Goal: Information Seeking & Learning: Get advice/opinions

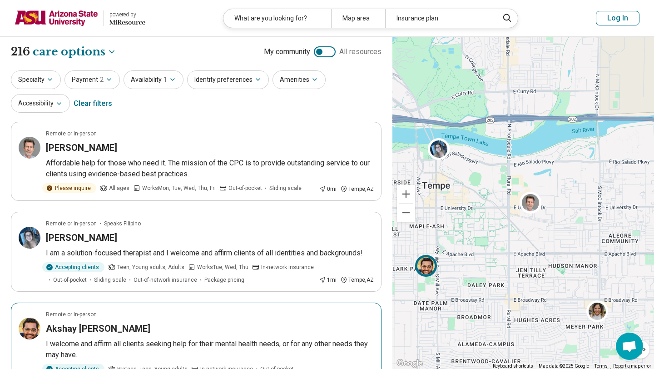
select select "***"
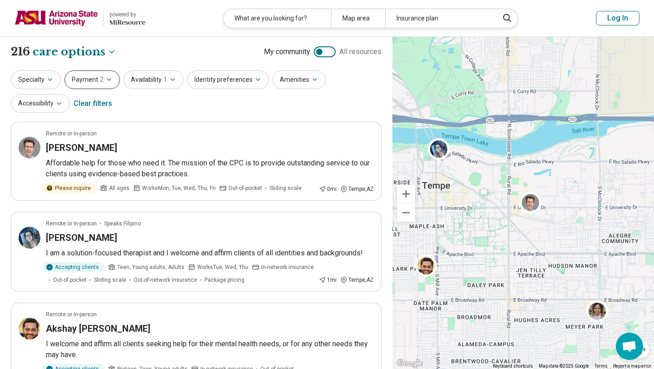
click at [95, 83] on button "Payment 2" at bounding box center [92, 79] width 55 height 19
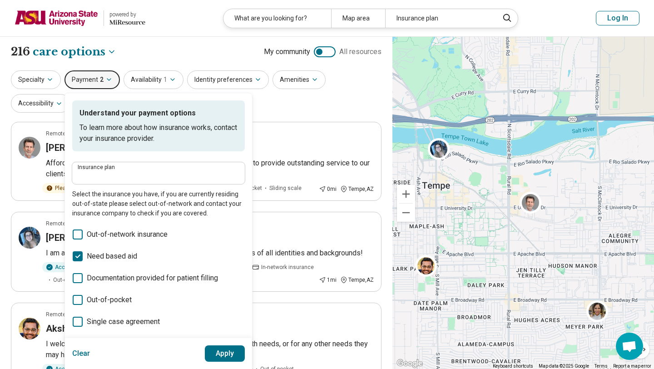
click at [108, 257] on span "Need based aid" at bounding box center [112, 256] width 50 height 11
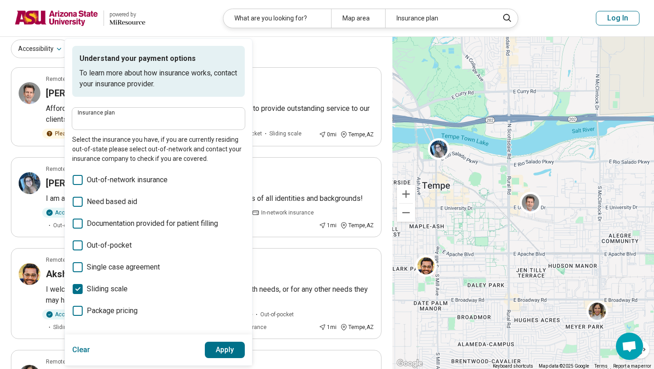
scroll to position [56, 0]
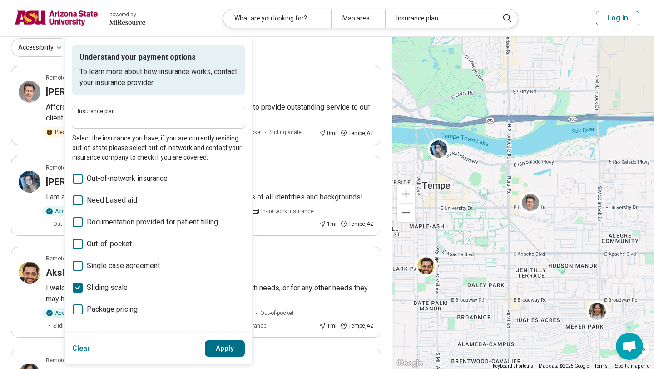
click at [129, 288] on label "Sliding scale" at bounding box center [158, 287] width 173 height 11
click at [222, 354] on button "Apply" at bounding box center [225, 348] width 40 height 16
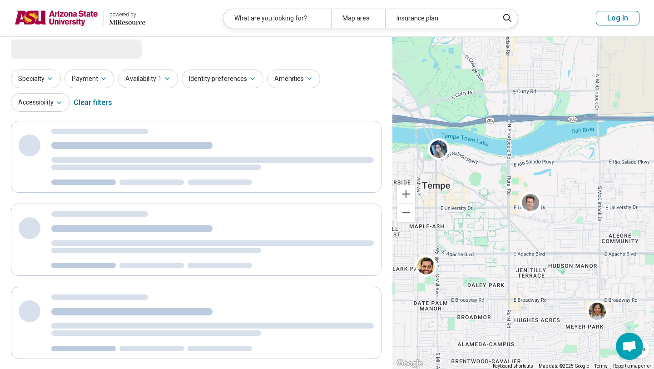
scroll to position [0, 0]
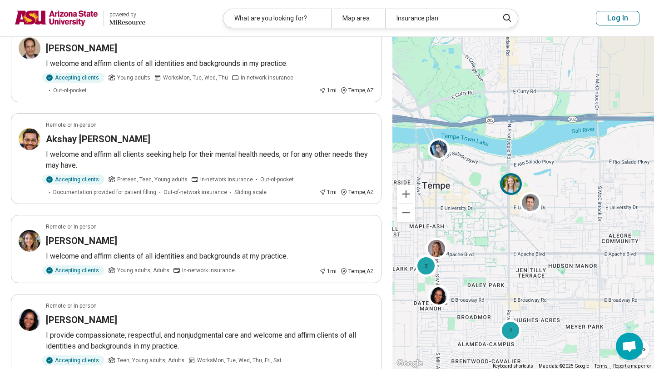
scroll to position [921, 0]
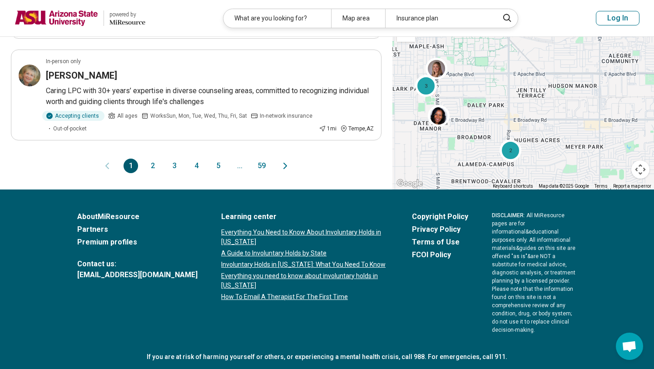
click at [148, 167] on button "2" at bounding box center [152, 166] width 15 height 15
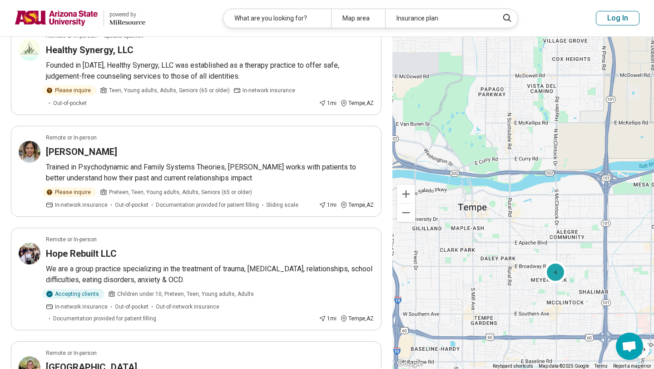
scroll to position [84, 0]
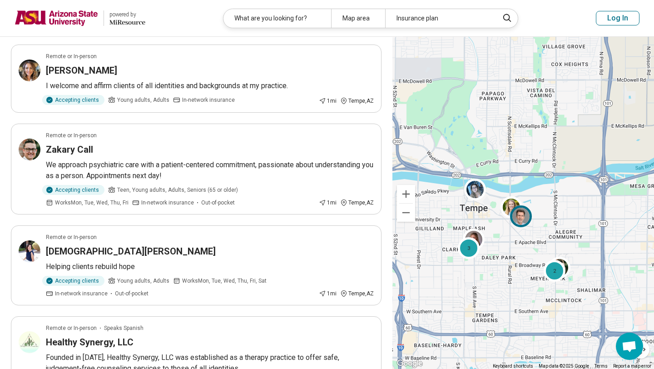
scroll to position [910, 0]
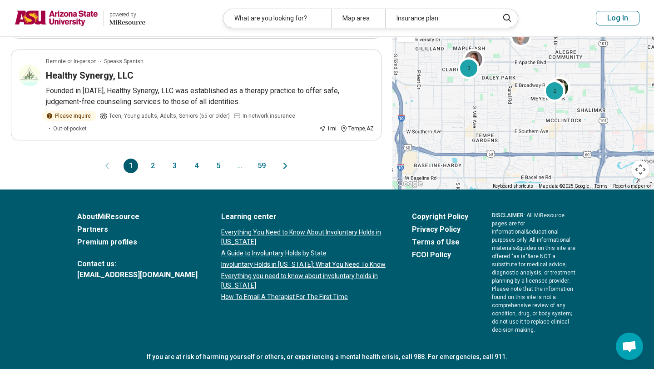
click at [154, 167] on button "2" at bounding box center [152, 166] width 15 height 15
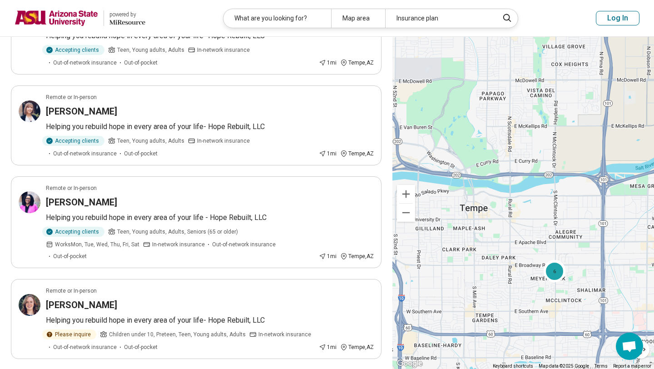
scroll to position [901, 0]
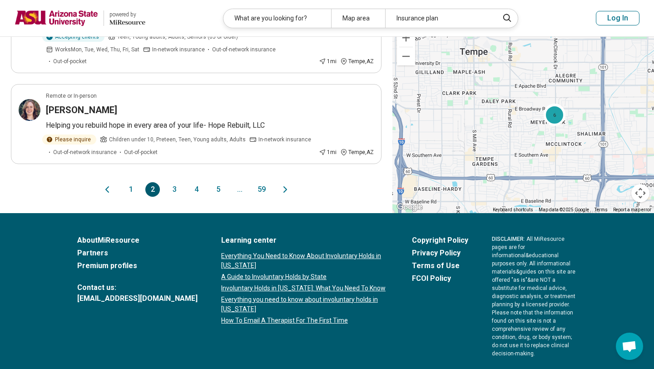
click at [176, 182] on button "3" at bounding box center [174, 189] width 15 height 15
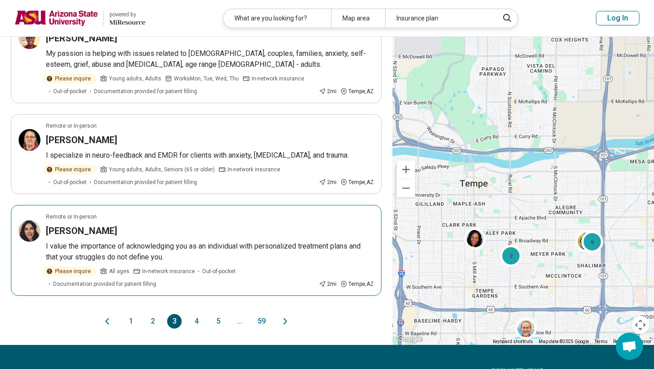
scroll to position [826, 0]
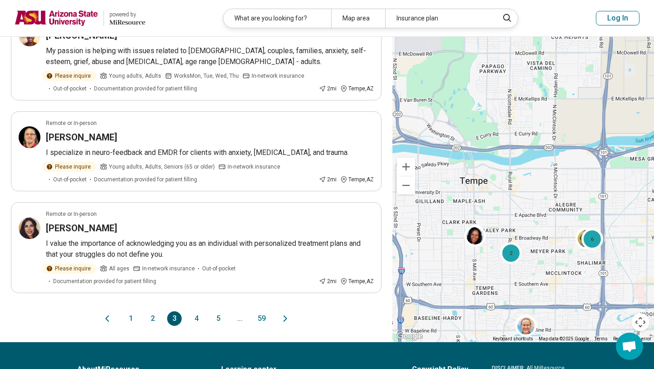
click at [200, 324] on button "4" at bounding box center [196, 318] width 15 height 15
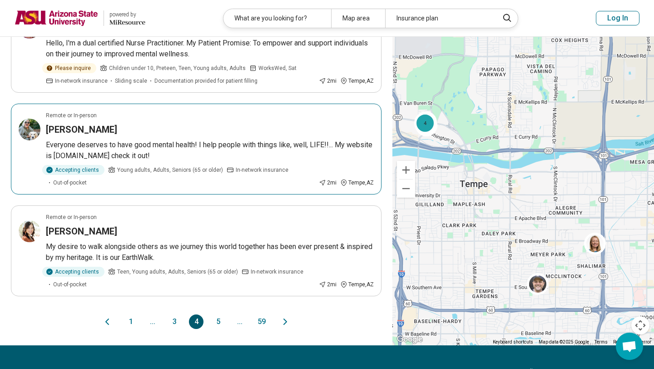
scroll to position [809, 0]
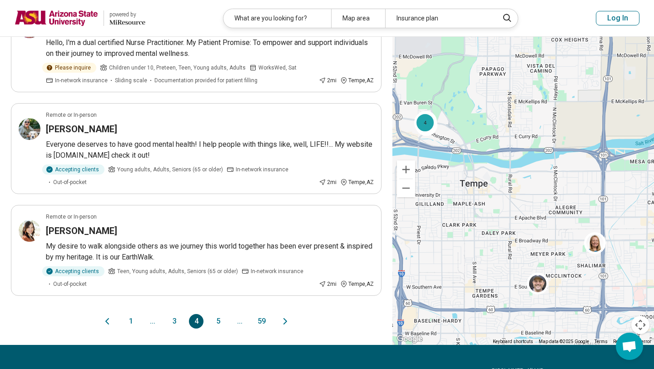
click at [219, 321] on button "5" at bounding box center [218, 321] width 15 height 15
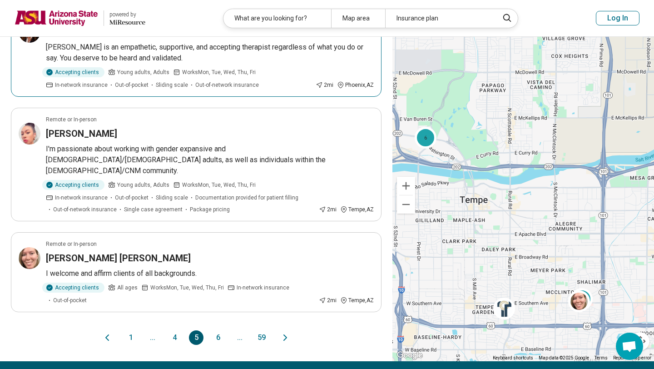
scroll to position [795, 0]
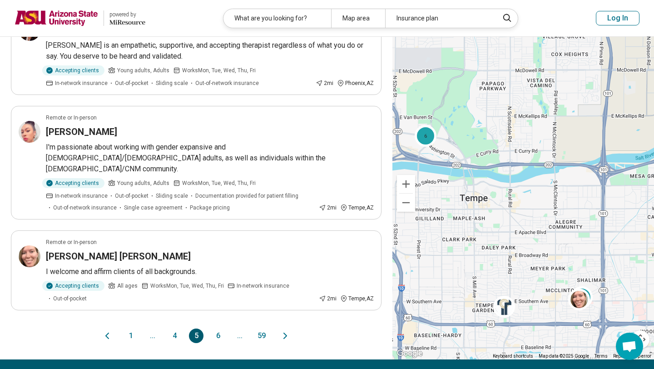
click at [224, 329] on button "6" at bounding box center [218, 336] width 15 height 15
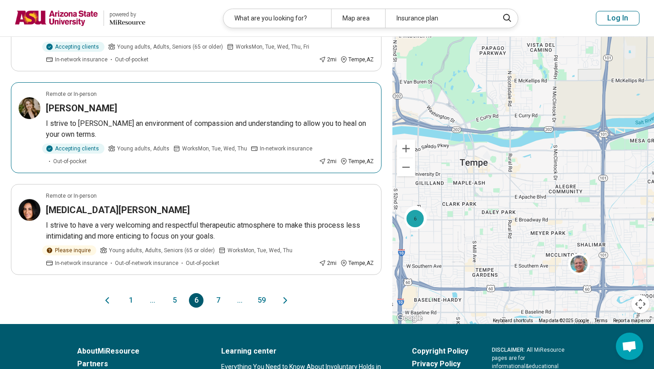
scroll to position [852, 0]
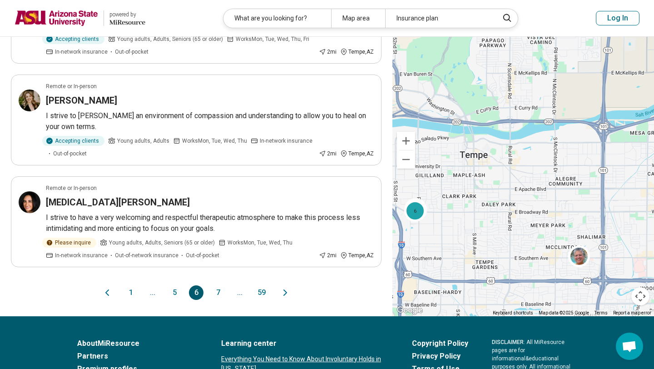
click at [220, 293] on button "7" at bounding box center [218, 292] width 15 height 15
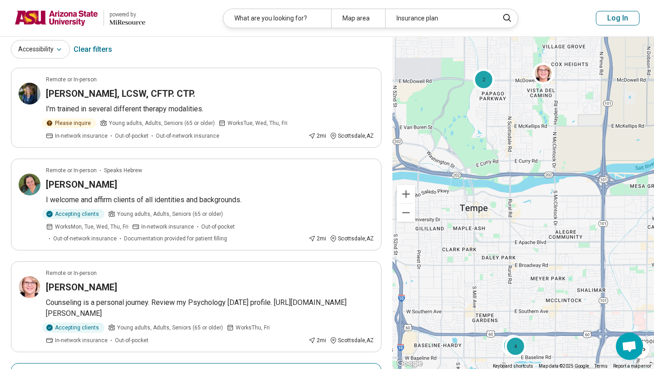
scroll to position [0, 0]
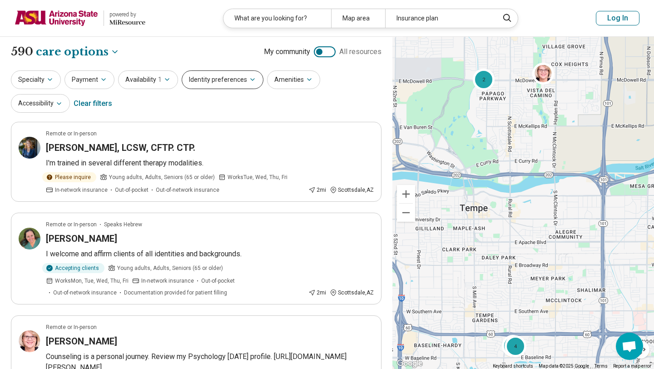
click at [221, 76] on button "Identity preferences" at bounding box center [223, 79] width 82 height 19
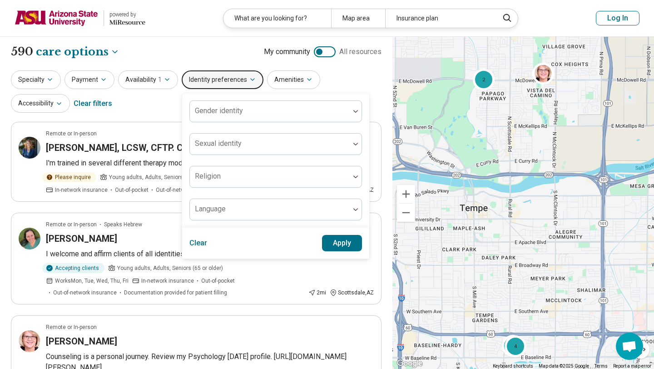
click at [231, 76] on button "Identity preferences" at bounding box center [223, 79] width 82 height 19
click at [306, 81] on icon "button" at bounding box center [309, 79] width 7 height 7
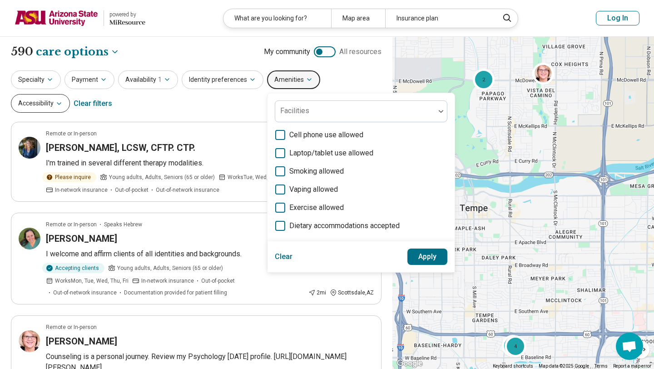
click at [70, 94] on button "Accessibility" at bounding box center [40, 103] width 59 height 19
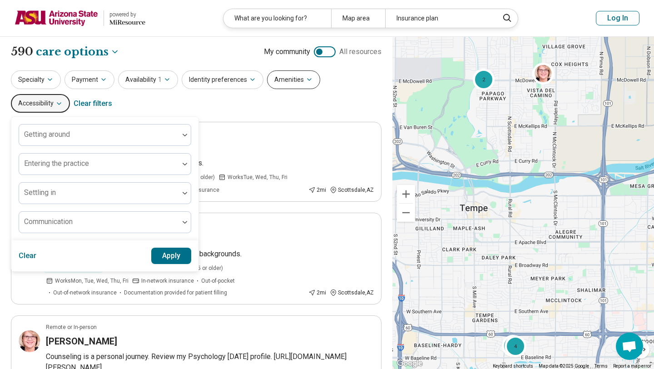
click at [292, 85] on button "Amenities" at bounding box center [293, 79] width 53 height 19
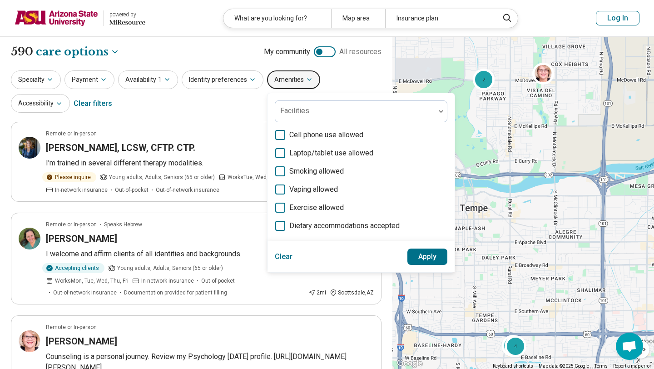
click at [227, 103] on div "Specialty Payment Availability 1 Identity preferences Amenities Facilities Cell…" at bounding box center [196, 92] width 371 height 44
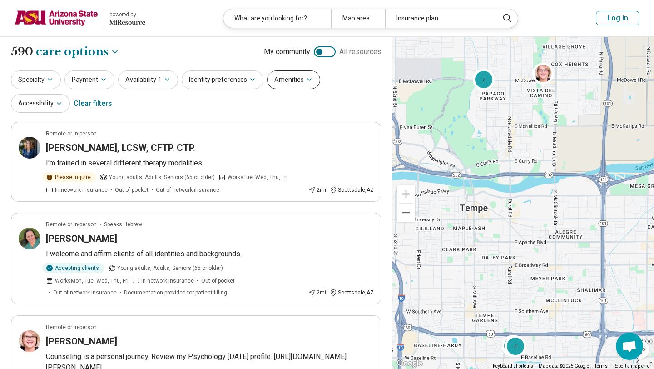
click at [281, 78] on button "Amenities" at bounding box center [293, 79] width 53 height 19
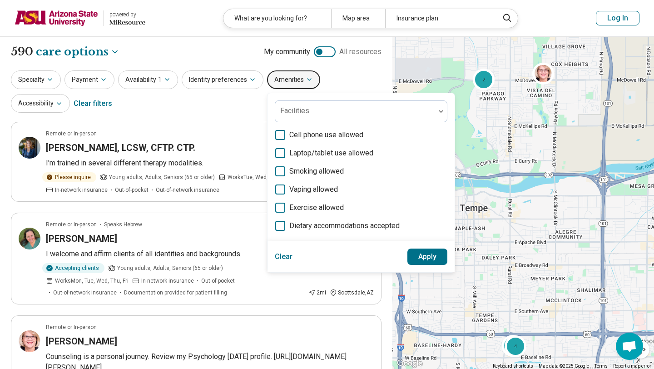
click at [281, 170] on label "Smoking allowed" at bounding box center [361, 171] width 173 height 11
click at [411, 259] on button "Apply" at bounding box center [428, 257] width 40 height 16
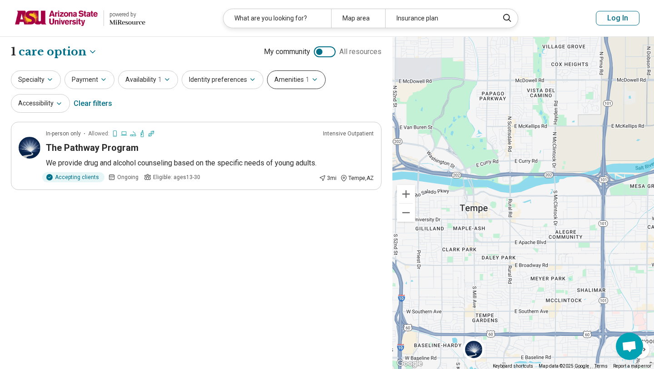
click at [290, 81] on button "Amenities 1" at bounding box center [296, 79] width 59 height 19
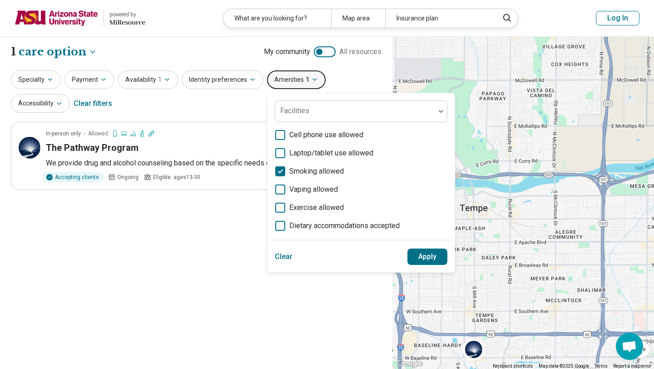
click at [277, 175] on icon at bounding box center [280, 171] width 10 height 10
click at [276, 184] on label "Vaping allowed" at bounding box center [361, 189] width 173 height 11
click at [416, 254] on button "Apply" at bounding box center [428, 257] width 40 height 16
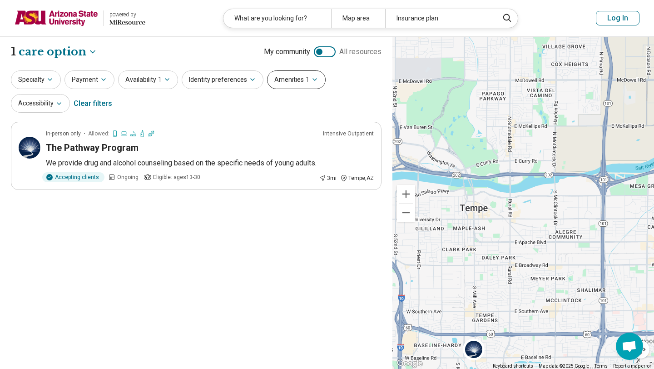
click at [273, 86] on button "Amenities 1" at bounding box center [296, 79] width 59 height 19
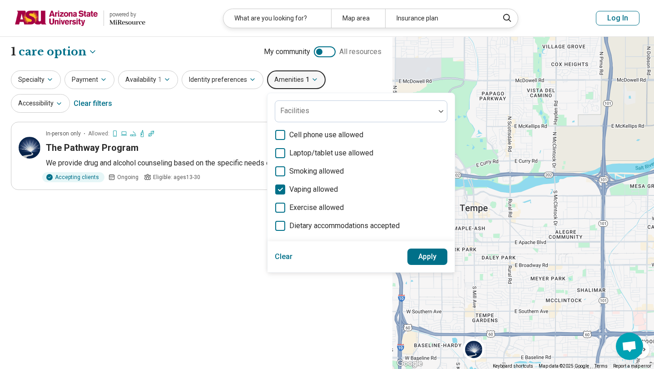
click at [279, 190] on polyline at bounding box center [281, 189] width 4 height 3
click at [440, 257] on button "Apply" at bounding box center [428, 257] width 40 height 16
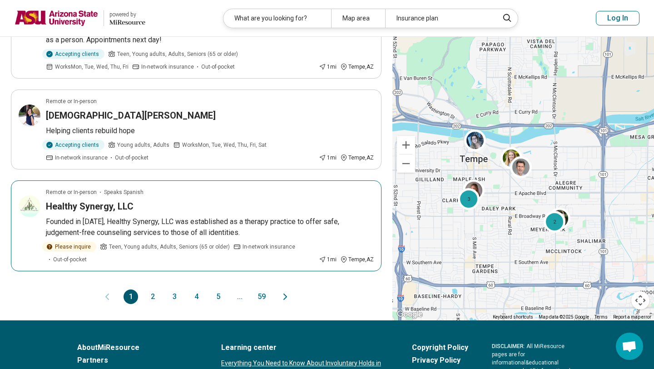
scroll to position [781, 0]
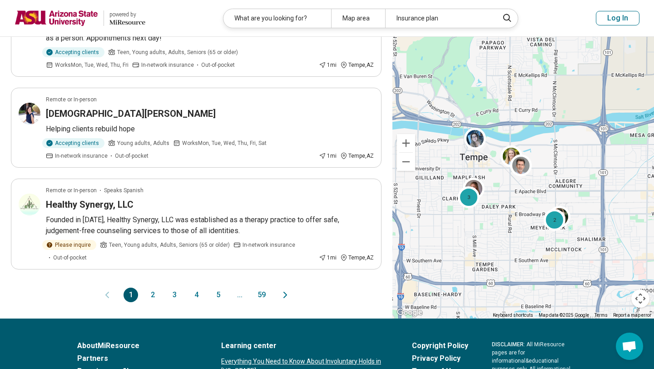
click at [158, 293] on button "2" at bounding box center [152, 295] width 15 height 15
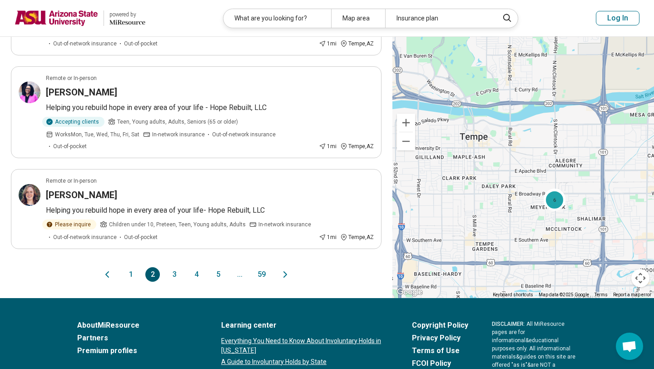
scroll to position [821, 0]
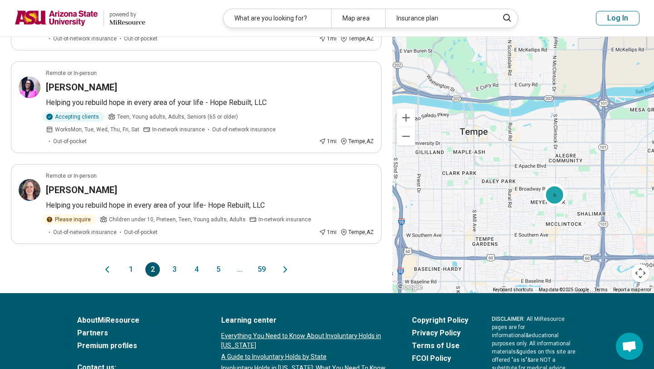
click at [219, 262] on button "5" at bounding box center [218, 269] width 15 height 15
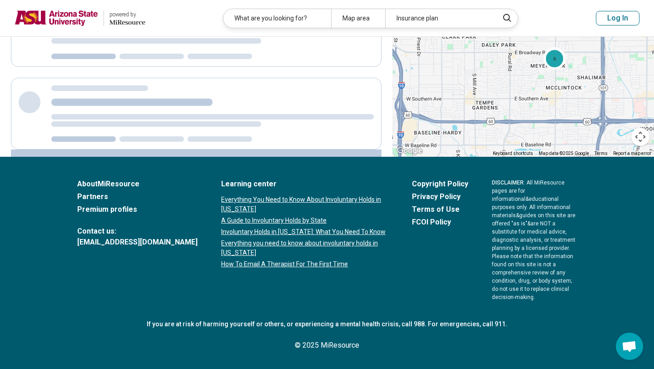
scroll to position [0, 0]
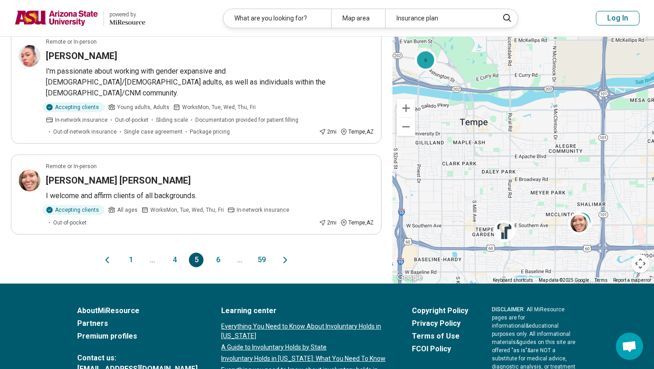
click at [219, 253] on button "6" at bounding box center [218, 260] width 15 height 15
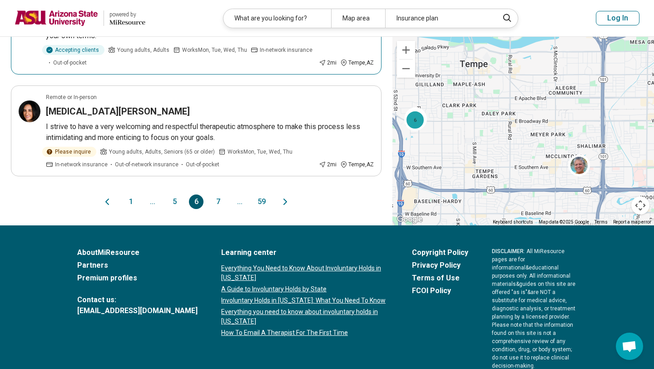
scroll to position [978, 0]
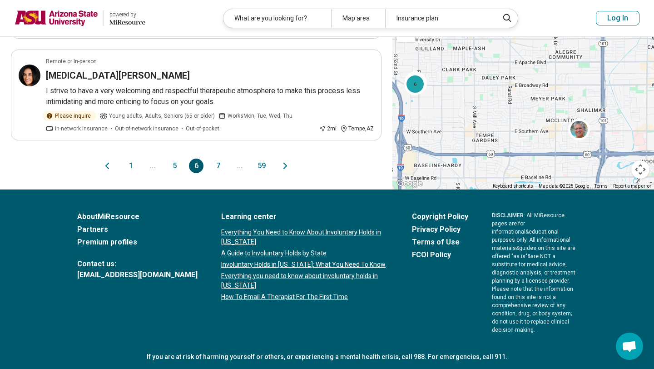
click at [214, 163] on button "7" at bounding box center [218, 166] width 15 height 15
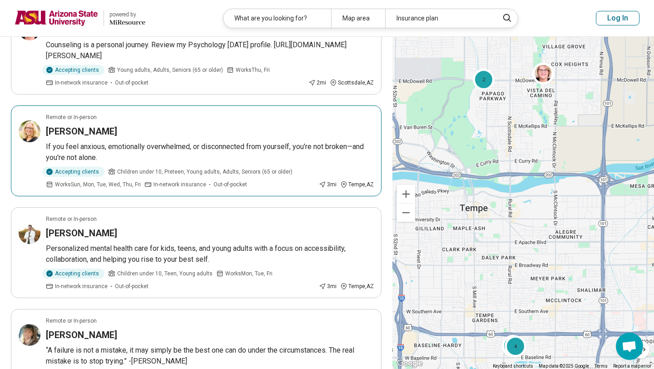
scroll to position [324, 0]
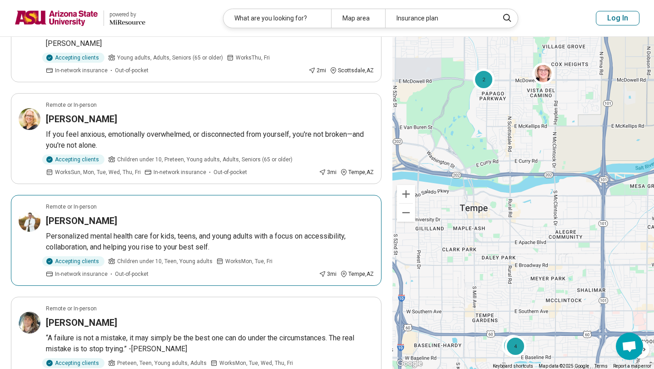
click at [31, 223] on img at bounding box center [30, 221] width 22 height 22
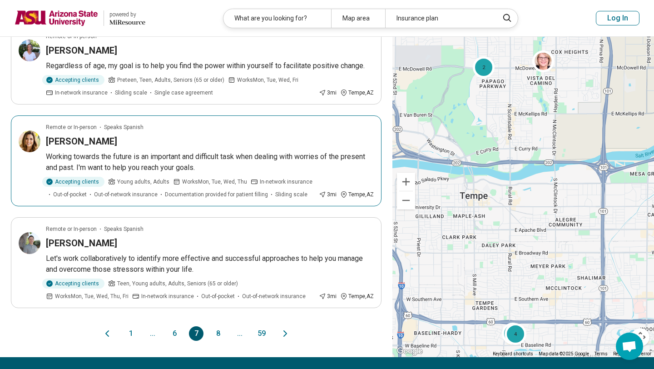
scroll to position [792, 0]
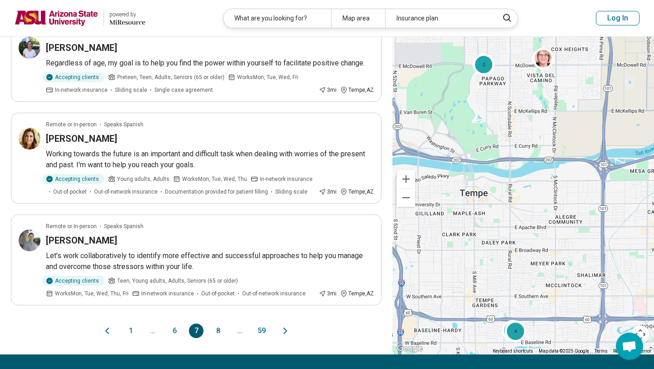
click at [216, 329] on button "8" at bounding box center [218, 331] width 15 height 15
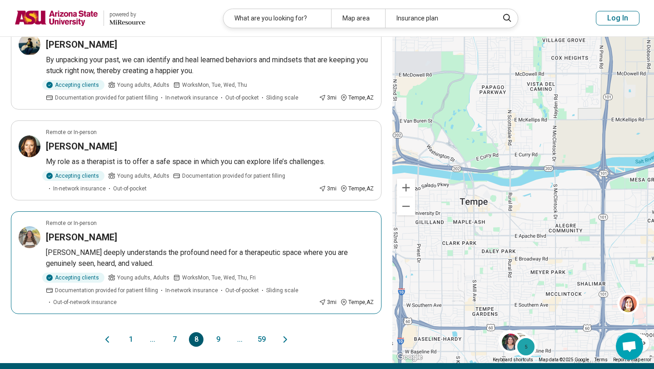
scroll to position [873, 0]
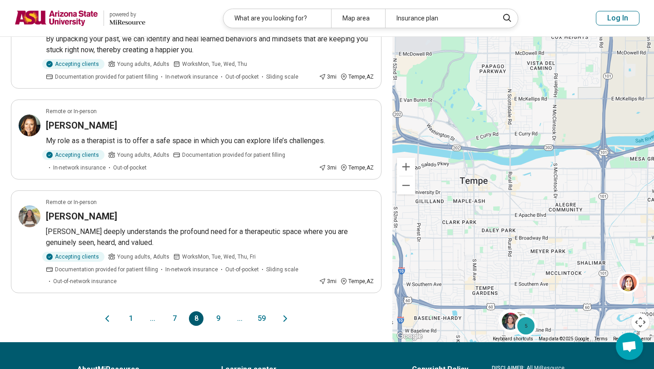
click at [220, 314] on button "9" at bounding box center [218, 318] width 15 height 15
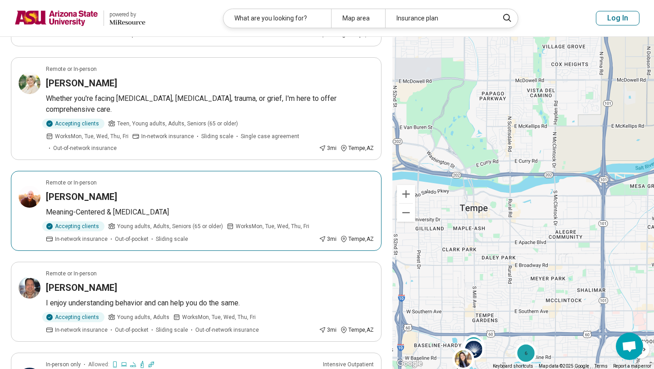
scroll to position [577, 0]
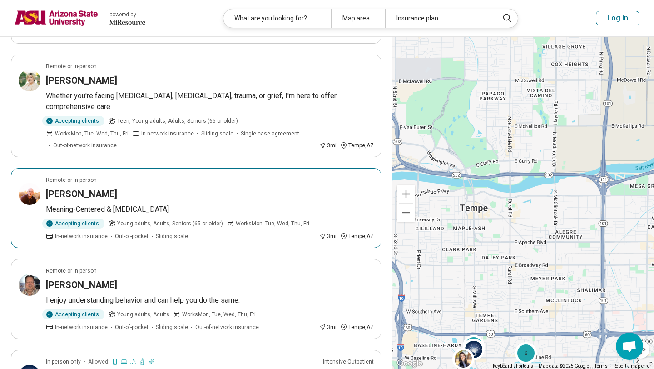
click at [158, 219] on span "Young adults, Adults, Seniors (65 or older)" at bounding box center [170, 223] width 106 height 8
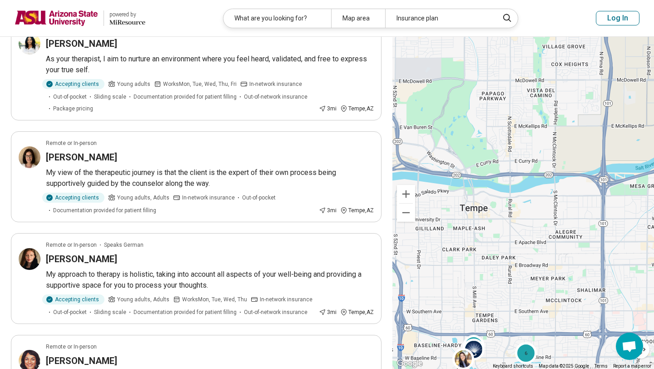
scroll to position [0, 0]
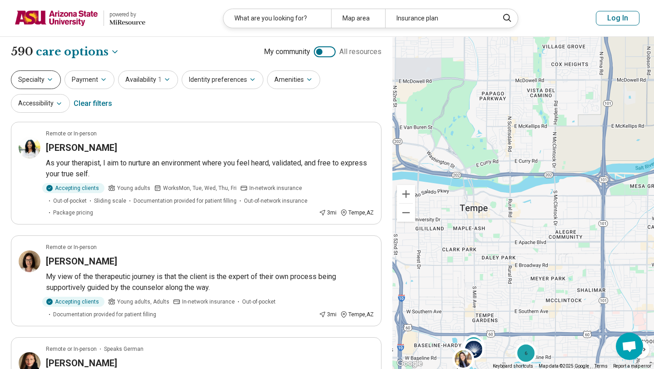
click at [50, 80] on icon "button" at bounding box center [50, 80] width 4 height 2
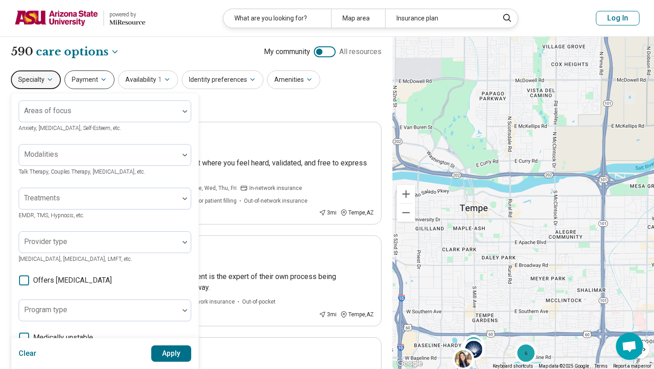
click at [85, 75] on button "Payment" at bounding box center [90, 79] width 50 height 19
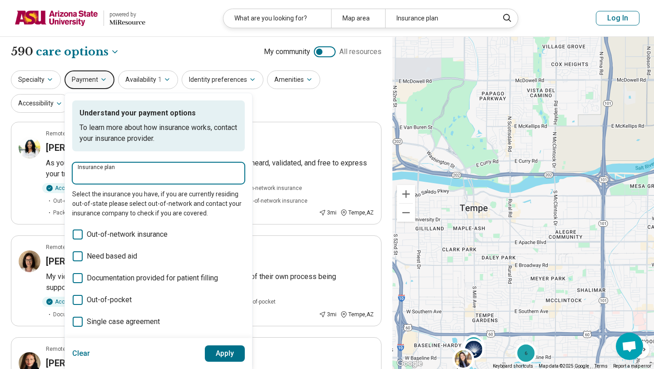
click at [133, 180] on input "Insurance plan" at bounding box center [159, 175] width 162 height 11
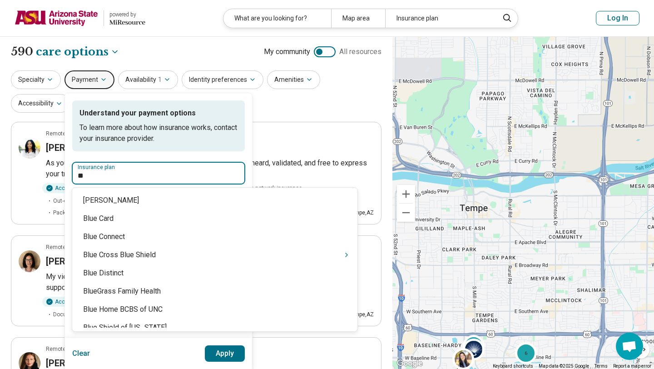
type input "***"
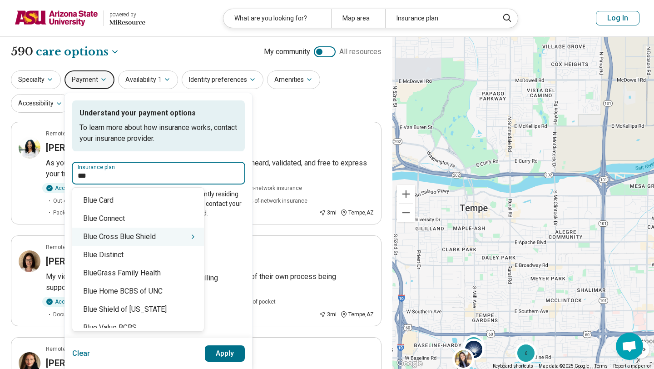
click at [128, 237] on div "Blue Cross Blue Shield" at bounding box center [138, 237] width 132 height 18
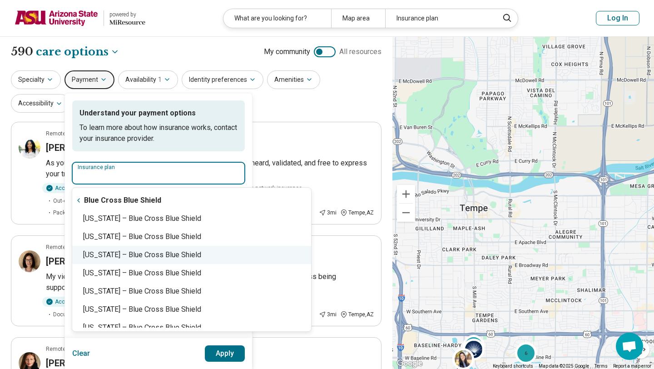
click at [159, 252] on div "Arizona – Blue Cross Blue Shield" at bounding box center [191, 255] width 239 height 18
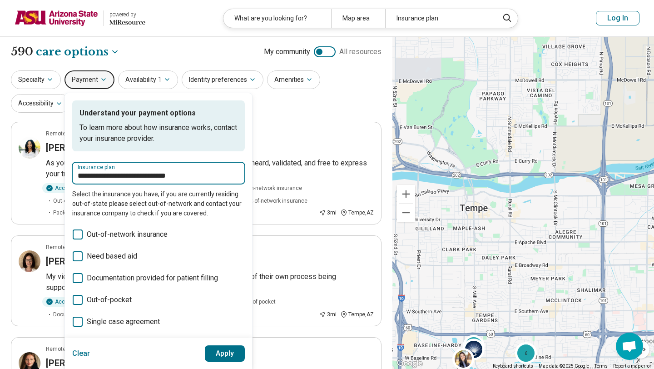
type input "**********"
click at [219, 351] on button "Apply" at bounding box center [225, 353] width 40 height 16
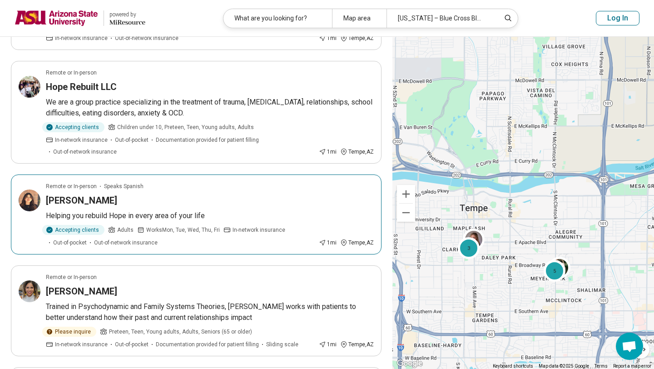
scroll to position [605, 0]
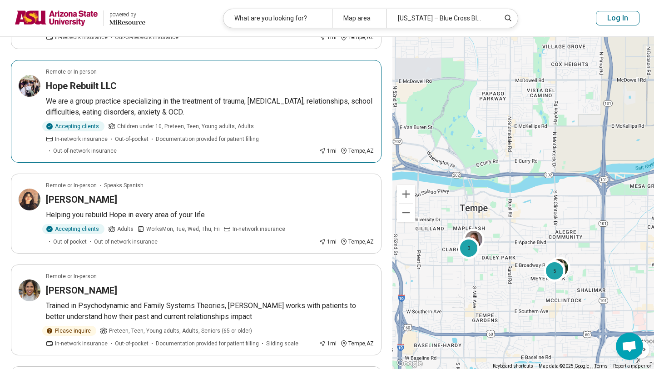
click at [234, 92] on article "Remote or In-person Hope Rebuilt LLC We are a group practice specializing in th…" at bounding box center [196, 111] width 371 height 103
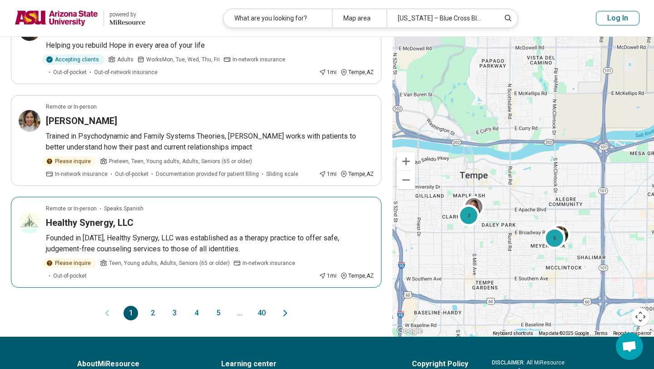
scroll to position [792, 0]
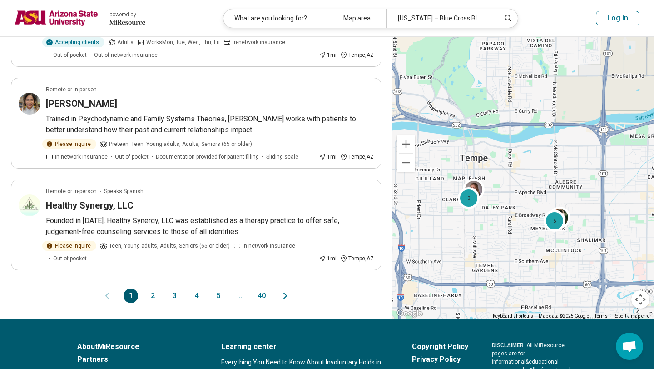
click at [151, 289] on button "2" at bounding box center [152, 296] width 15 height 15
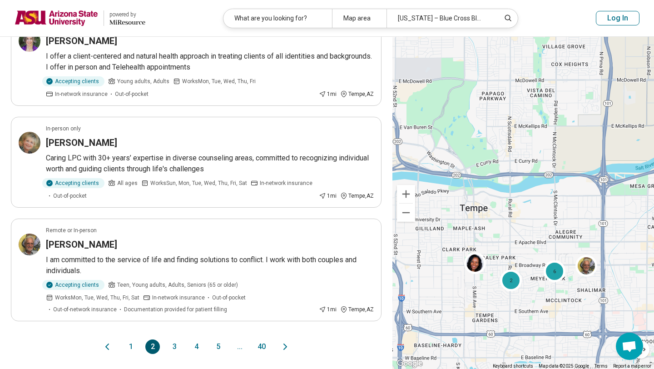
scroll to position [768, 0]
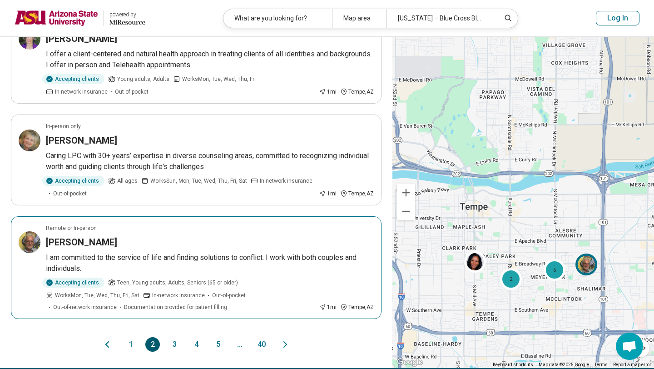
click at [182, 236] on div "William Bradley" at bounding box center [210, 242] width 328 height 13
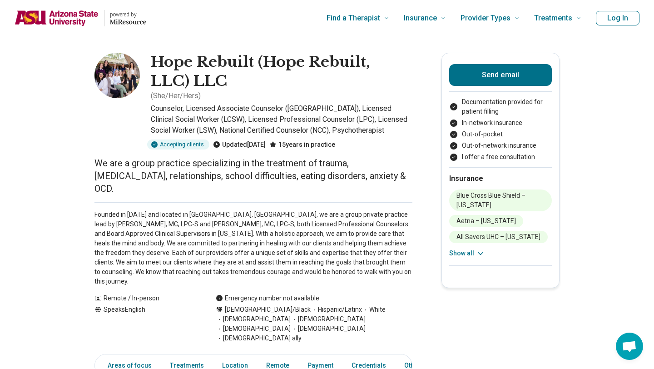
click at [468, 255] on button "Show all" at bounding box center [467, 254] width 36 height 10
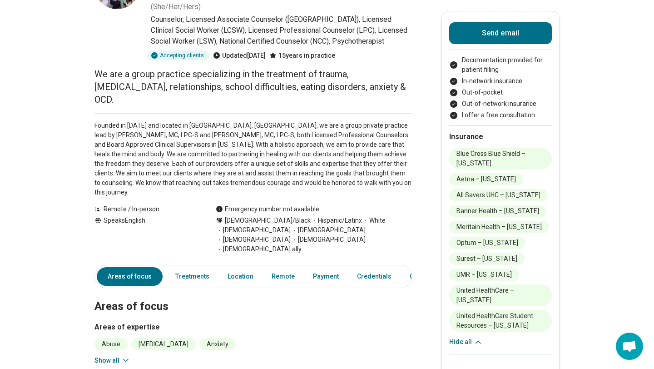
scroll to position [96, 0]
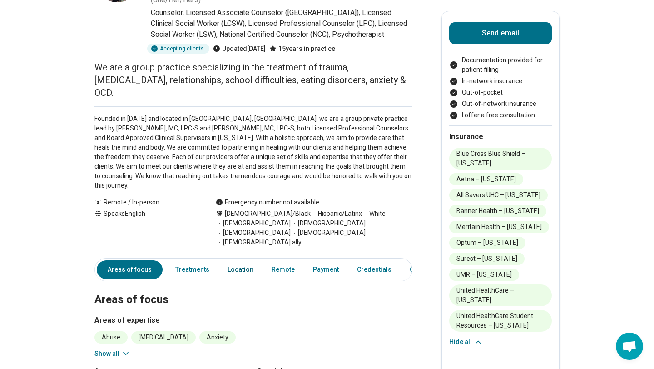
click at [245, 260] on link "Location" at bounding box center [240, 269] width 37 height 19
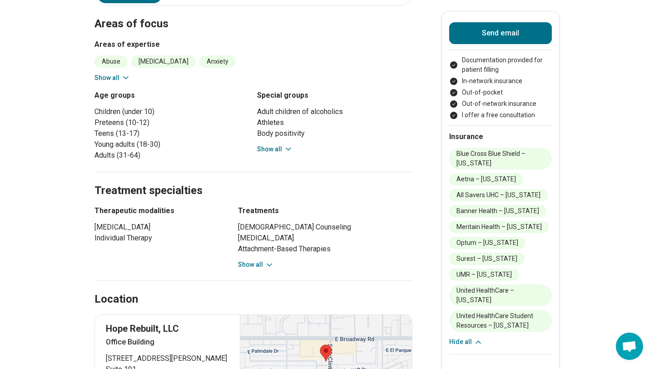
scroll to position [369, 0]
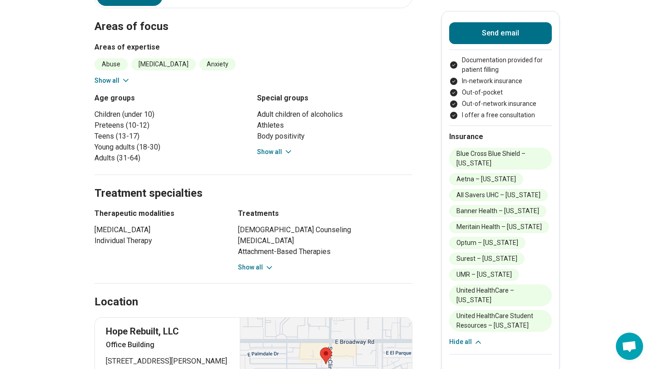
click at [256, 263] on button "Show all" at bounding box center [256, 268] width 36 height 10
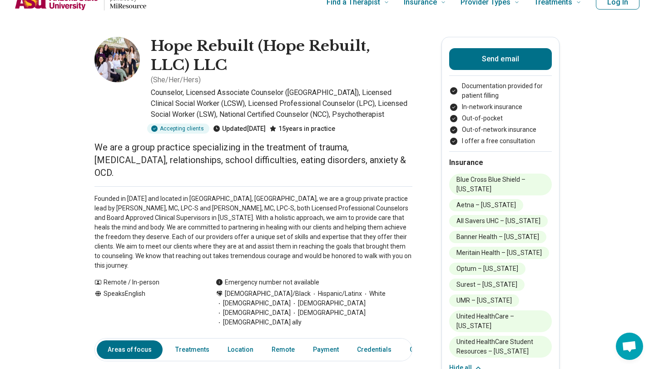
scroll to position [0, 0]
